Goal: Task Accomplishment & Management: Manage account settings

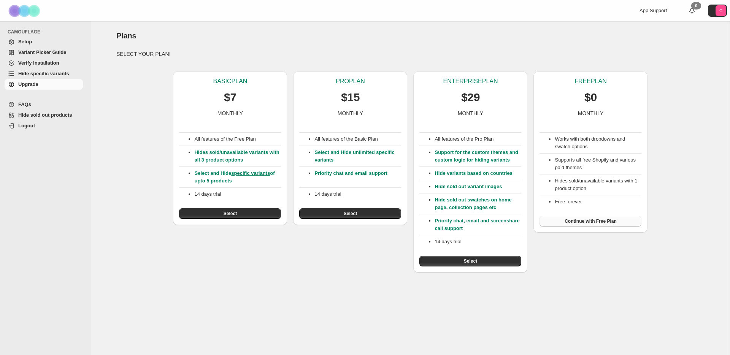
click at [611, 225] on button "Continue with Free Plan" at bounding box center [590, 221] width 102 height 11
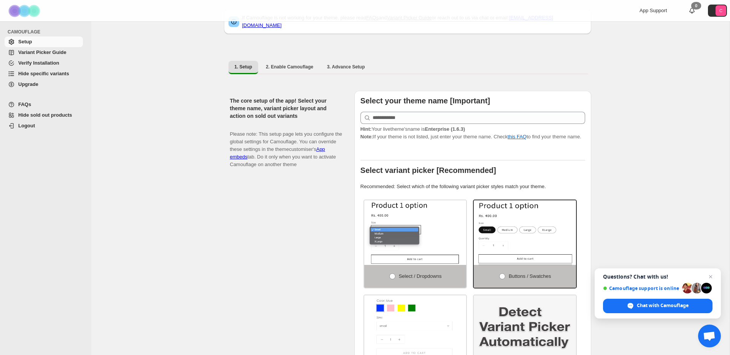
scroll to position [95, 0]
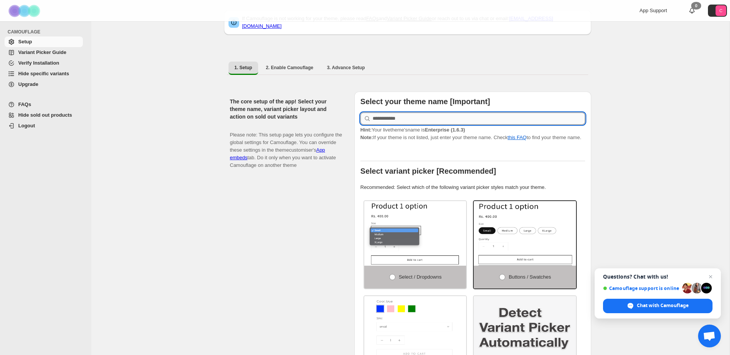
click at [527, 116] on input "text" at bounding box center [478, 118] width 212 height 12
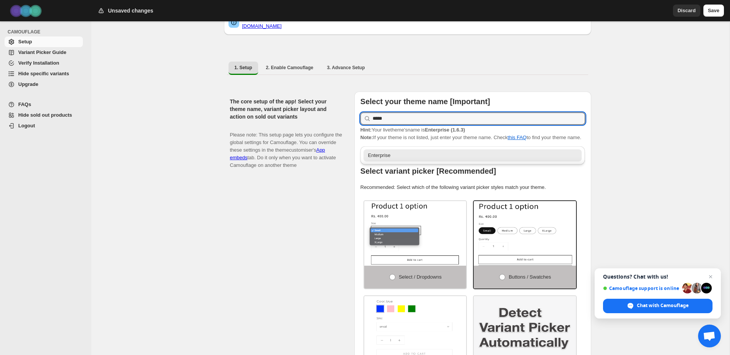
click at [507, 155] on div "Enterprise" at bounding box center [472, 156] width 209 height 8
type input "**********"
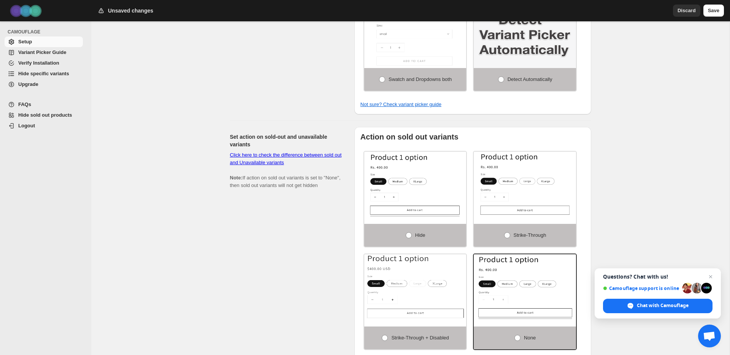
scroll to position [406, 0]
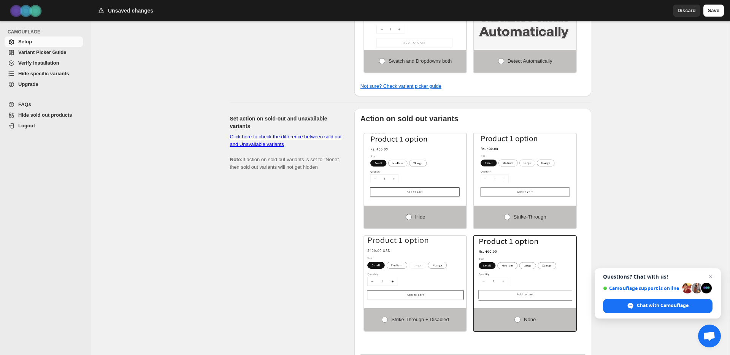
click at [407, 219] on span at bounding box center [408, 217] width 6 height 6
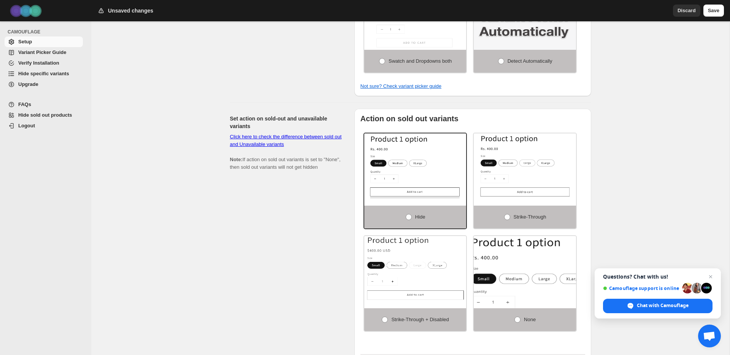
scroll to position [592, 0]
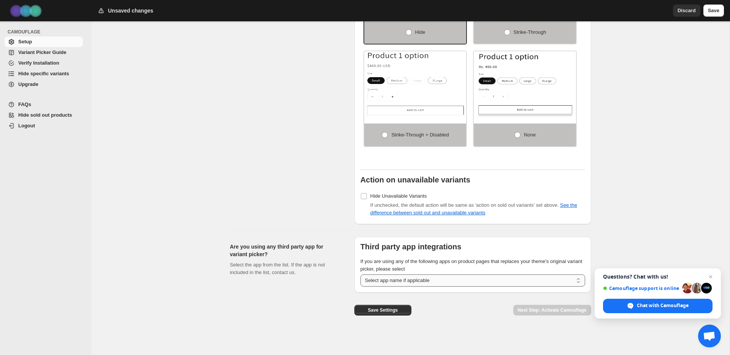
click at [524, 277] on select "**********" at bounding box center [472, 280] width 225 height 12
click at [389, 277] on select "**********" at bounding box center [472, 280] width 225 height 12
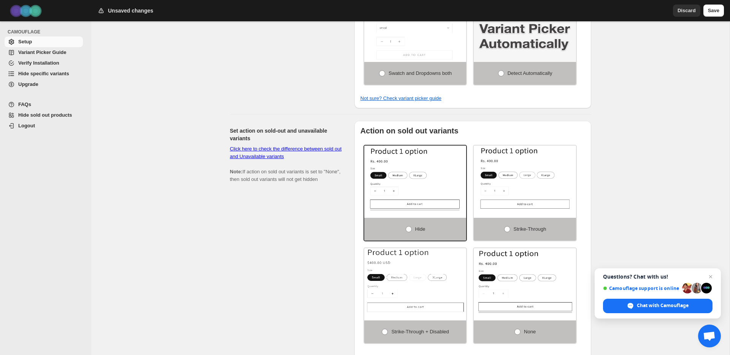
scroll to position [394, 0]
click at [291, 158] on link "Click here to check the difference between sold out and Unavailable variants" at bounding box center [286, 152] width 112 height 13
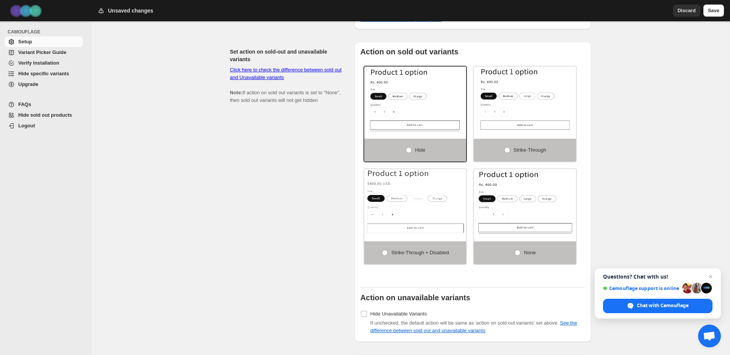
scroll to position [479, 0]
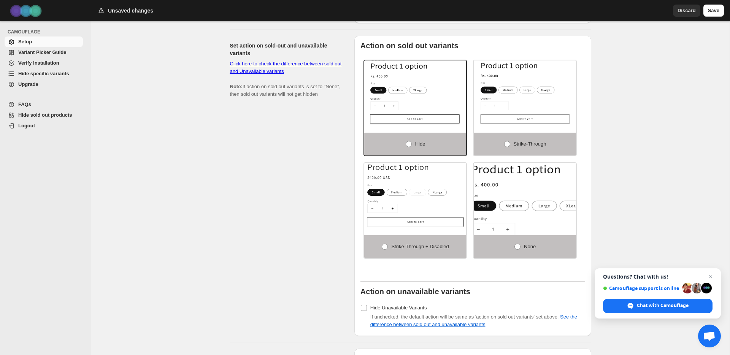
click at [549, 192] on img at bounding box center [539, 210] width 153 height 97
click at [519, 250] on span at bounding box center [517, 247] width 6 height 6
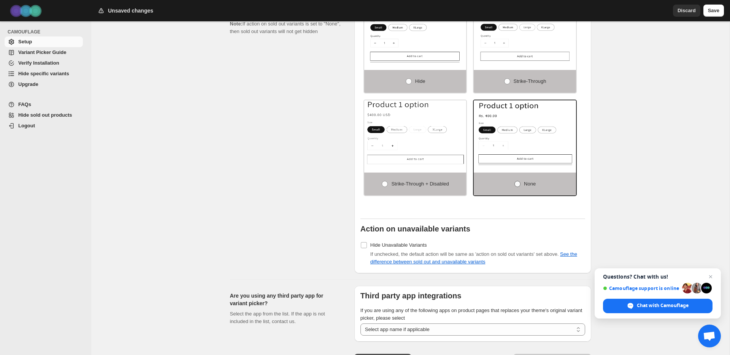
scroll to position [592, 0]
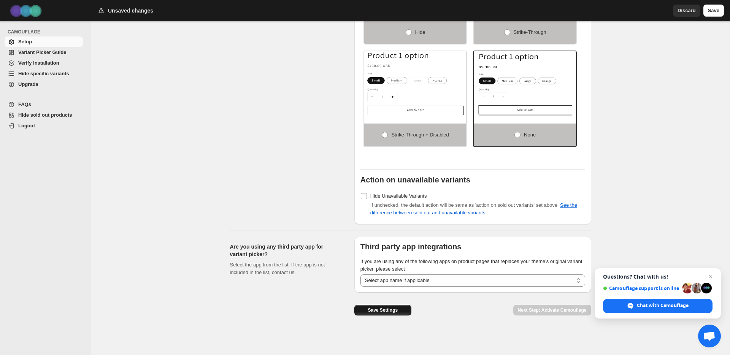
click at [405, 309] on button "Save Settings" at bounding box center [382, 310] width 57 height 11
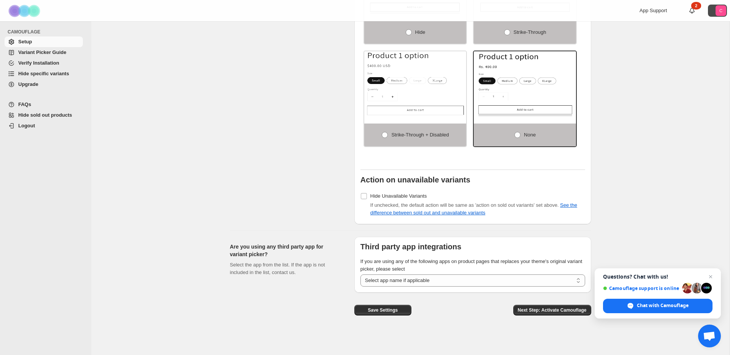
click at [717, 10] on icon "C" at bounding box center [720, 10] width 11 height 11
click at [711, 276] on span "Open chat" at bounding box center [711, 277] width 10 height 10
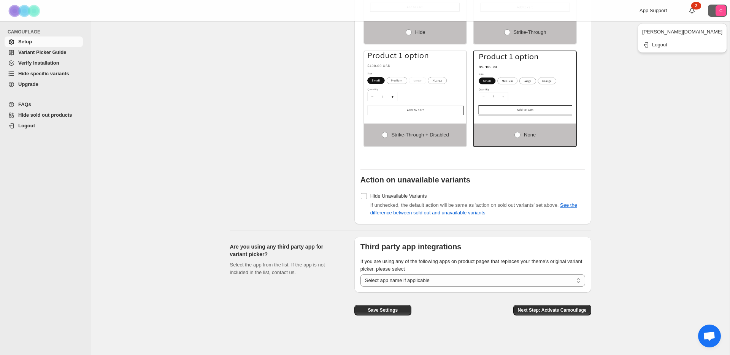
click at [564, 310] on span "Next Step: Activate Camouflage" at bounding box center [552, 310] width 69 height 6
select select "**********"
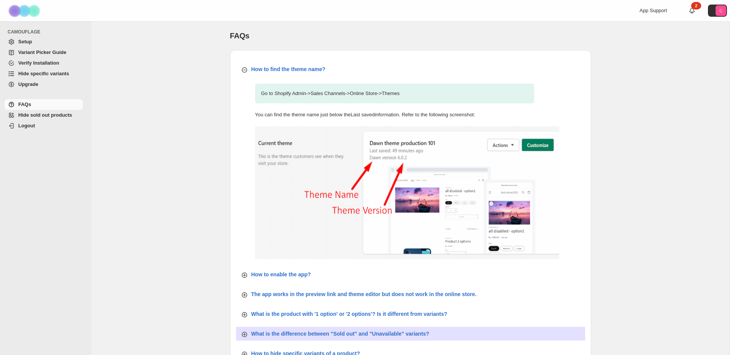
scroll to position [222, 0]
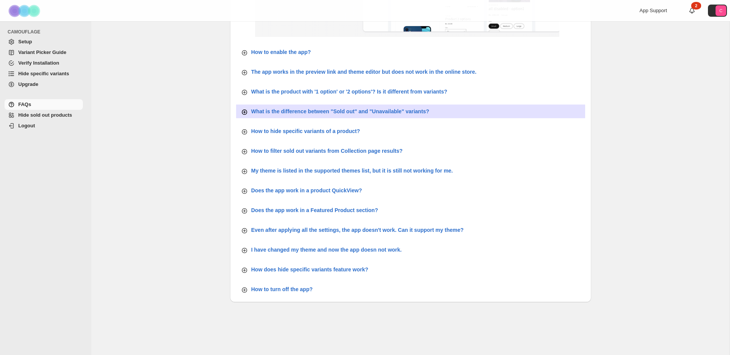
click at [291, 110] on p "What is the difference between "Sold out" and "Unavailable" variants?" at bounding box center [340, 112] width 178 height 8
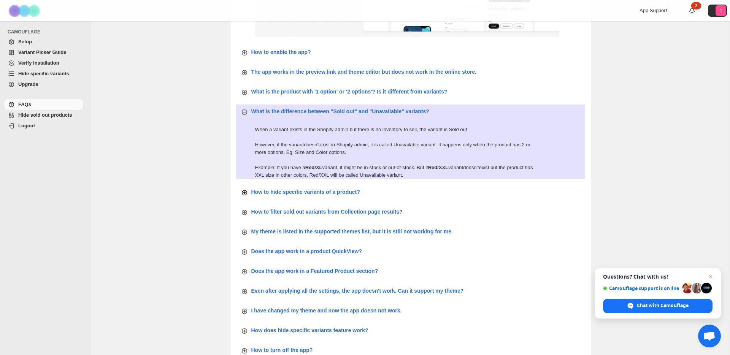
click at [273, 192] on p "How to hide specific variants of a product?" at bounding box center [305, 192] width 109 height 8
